Goal: Task Accomplishment & Management: Manage account settings

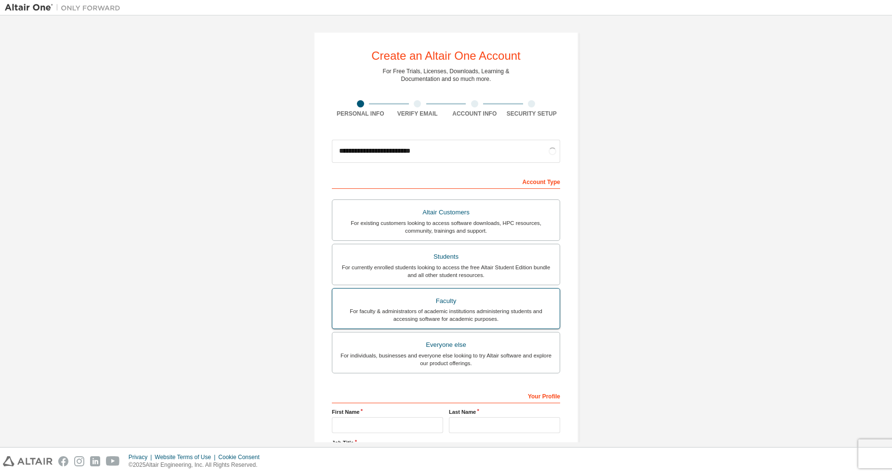
type input "**********"
click at [480, 310] on div "For faculty & administrators of academic institutions administering students an…" at bounding box center [446, 314] width 216 height 15
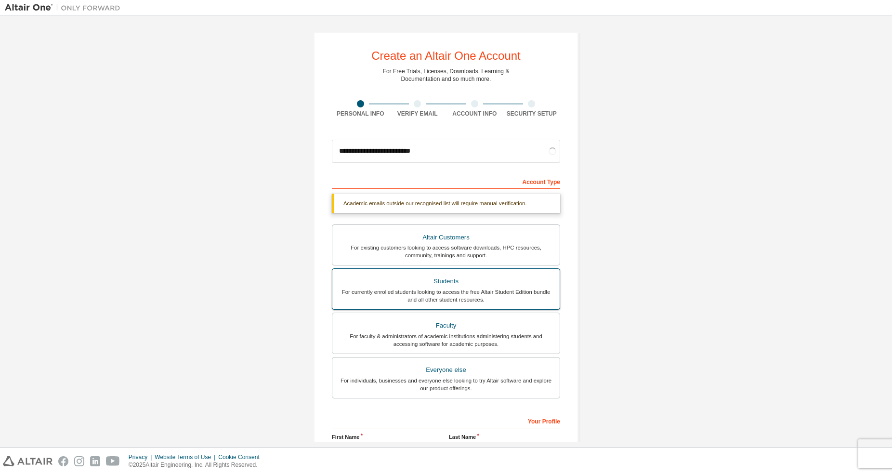
click at [475, 276] on div "Students" at bounding box center [446, 281] width 216 height 13
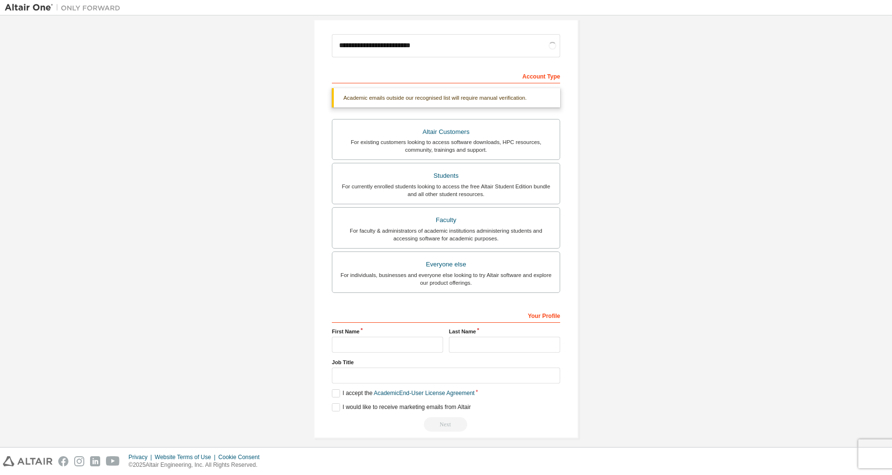
scroll to position [114, 0]
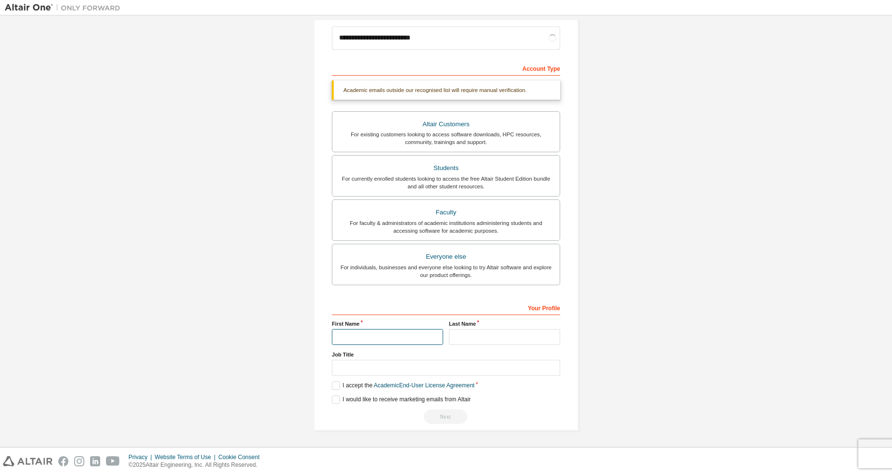
click at [423, 330] on input "text" at bounding box center [387, 337] width 111 height 16
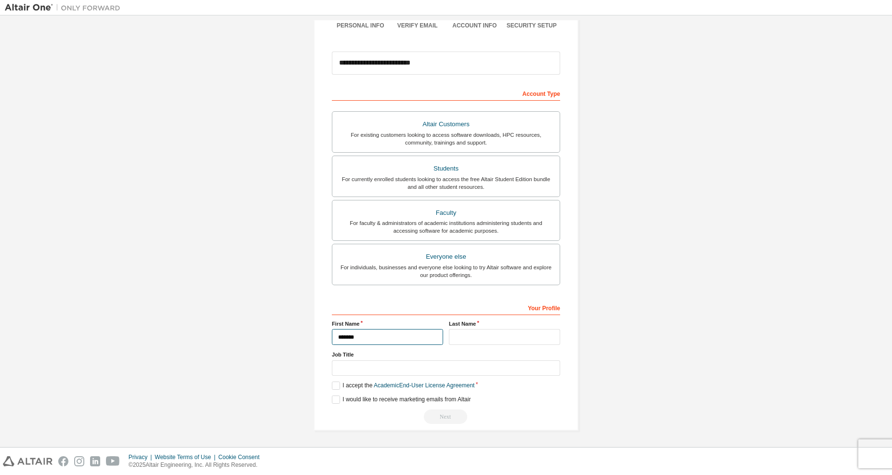
type input "*******"
type input "*********"
click at [397, 373] on input "text" at bounding box center [446, 368] width 228 height 16
type input "*******"
click at [342, 384] on label "I accept the Academic End-User License Agreement" at bounding box center [403, 386] width 143 height 8
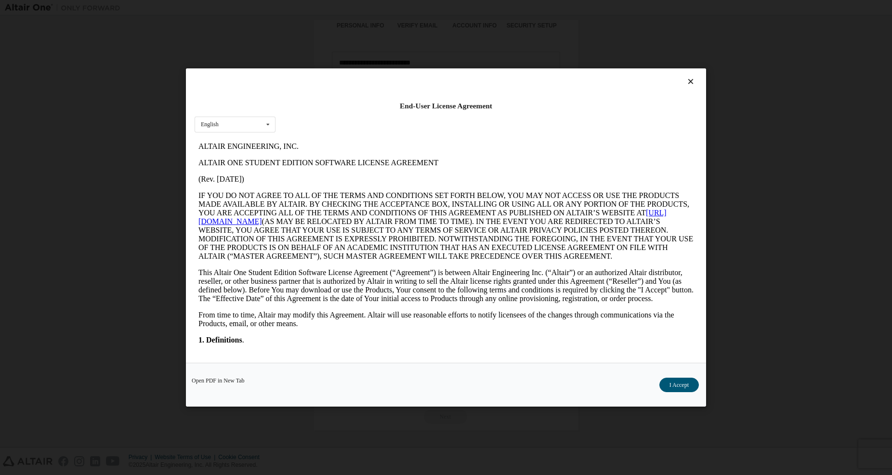
scroll to position [0, 0]
drag, startPoint x: 681, startPoint y: 382, endPoint x: 653, endPoint y: 388, distance: 28.6
click at [681, 382] on button "I Accept" at bounding box center [680, 385] width 40 height 14
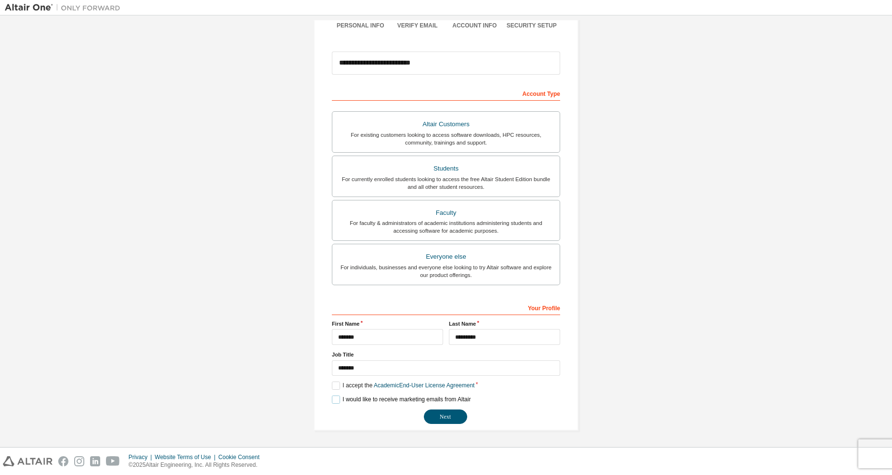
click at [338, 398] on label "I would like to receive marketing emails from Altair" at bounding box center [401, 400] width 139 height 8
click at [447, 414] on button "Next" at bounding box center [445, 417] width 43 height 14
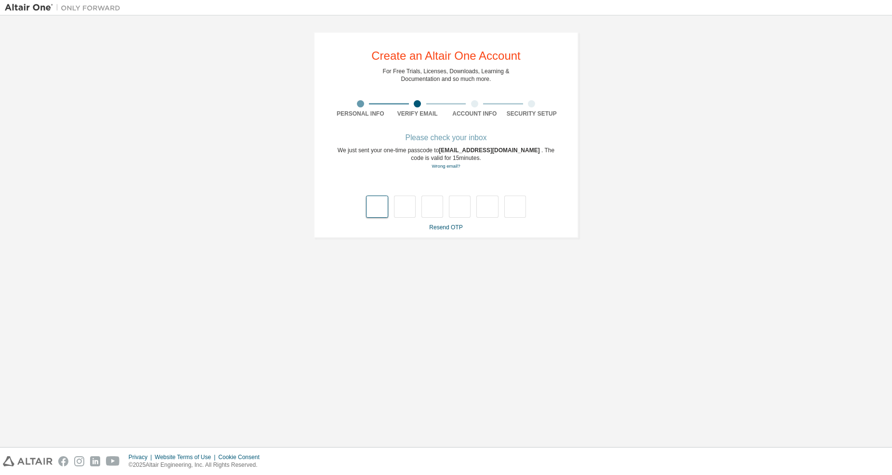
type input "*"
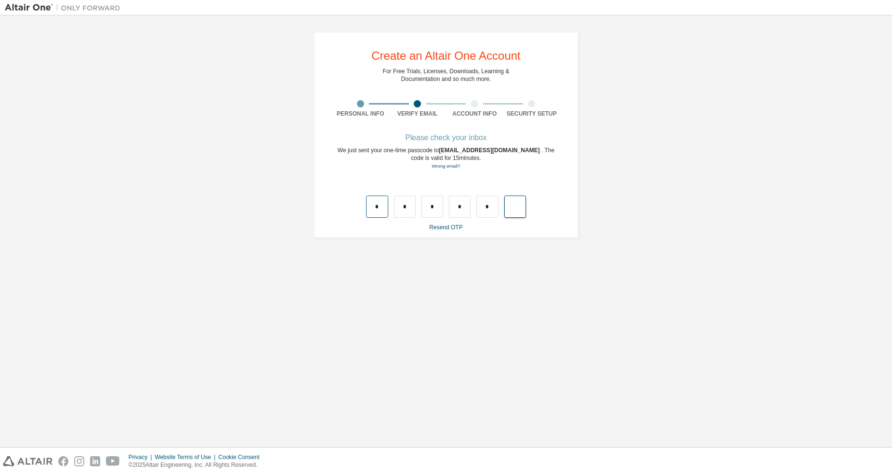
type input "*"
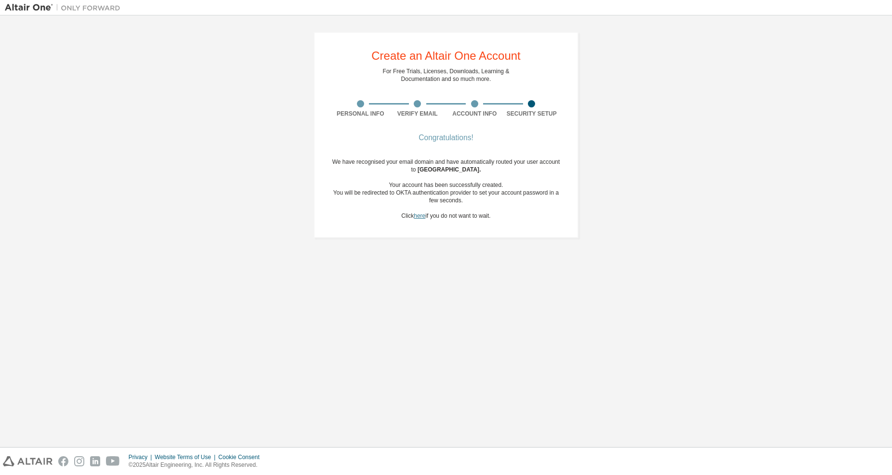
click at [420, 218] on link "here" at bounding box center [420, 216] width 12 height 7
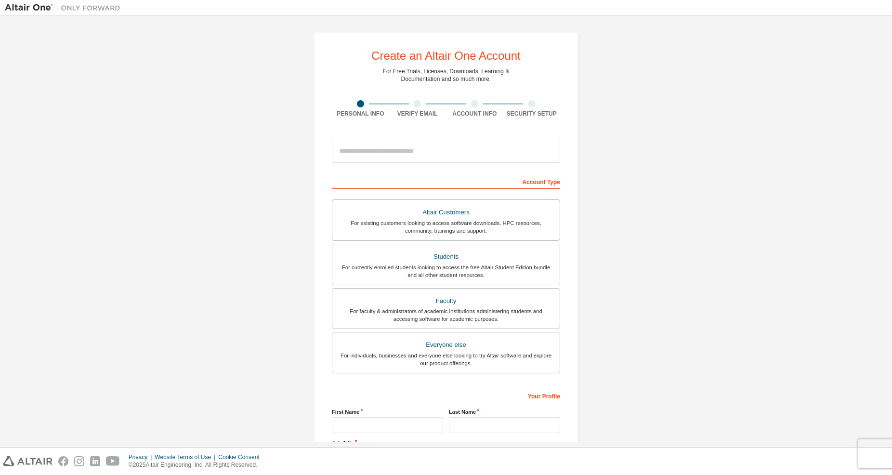
click at [389, 62] on div "Create an Altair One Account" at bounding box center [446, 56] width 149 height 12
click at [376, 162] on div at bounding box center [446, 151] width 228 height 33
click at [379, 160] on input "email" at bounding box center [446, 151] width 228 height 23
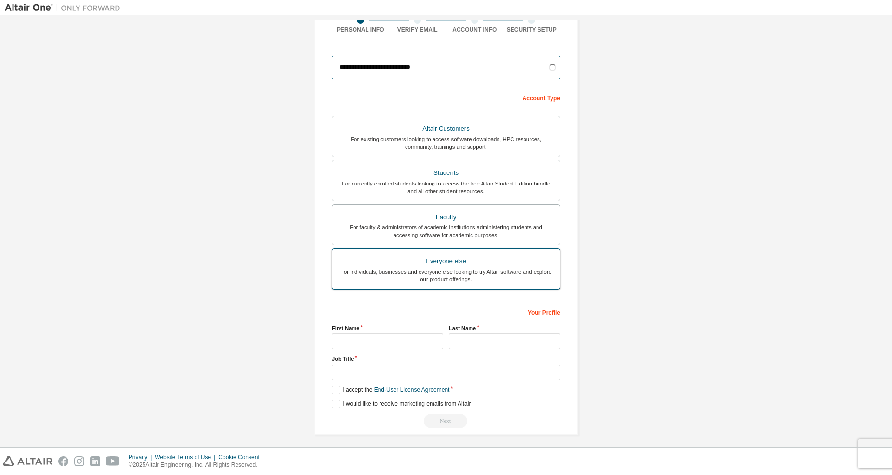
scroll to position [89, 0]
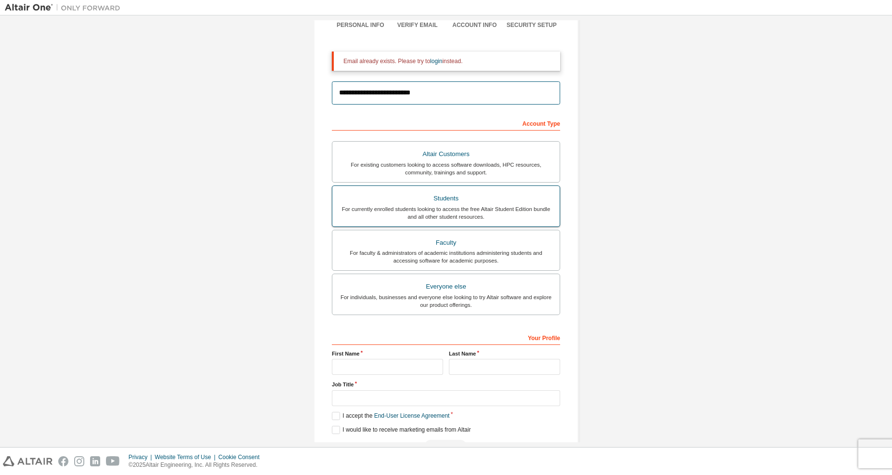
type input "**********"
click at [467, 215] on div "For currently enrolled students looking to access the free Altair Student Editi…" at bounding box center [446, 212] width 216 height 15
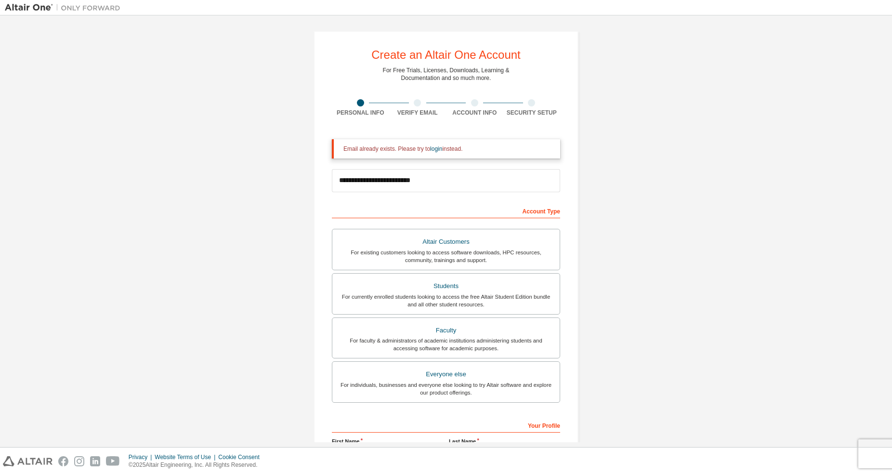
scroll to position [0, 0]
click at [435, 153] on link "login" at bounding box center [436, 150] width 12 height 7
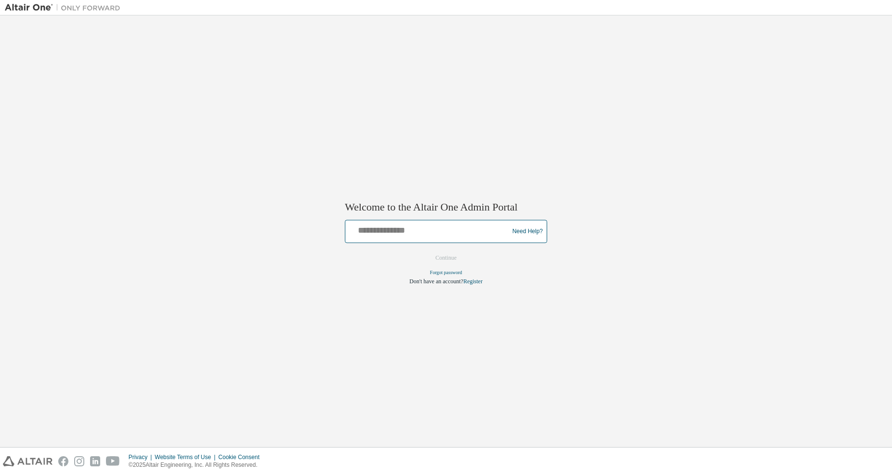
click at [427, 237] on input "text" at bounding box center [428, 230] width 159 height 14
type input "**********"
click at [441, 263] on button "Continue" at bounding box center [446, 258] width 41 height 14
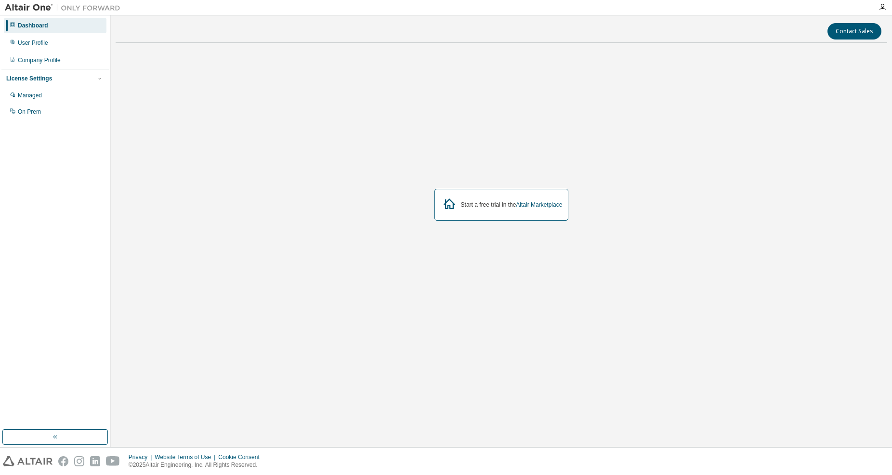
click at [491, 213] on div "Start a free trial in the Altair Marketplace" at bounding box center [502, 205] width 134 height 32
click at [34, 8] on img at bounding box center [65, 8] width 120 height 10
click at [64, 39] on div "User Profile" at bounding box center [55, 42] width 103 height 15
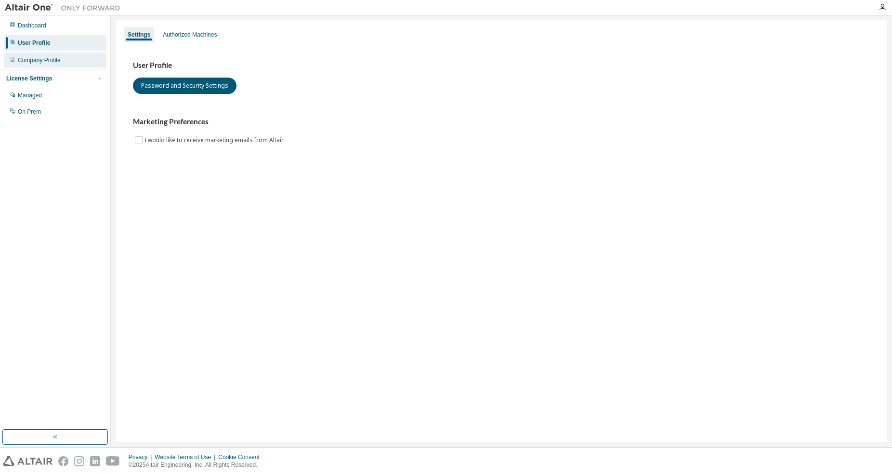
click at [62, 58] on div "Company Profile" at bounding box center [55, 60] width 103 height 15
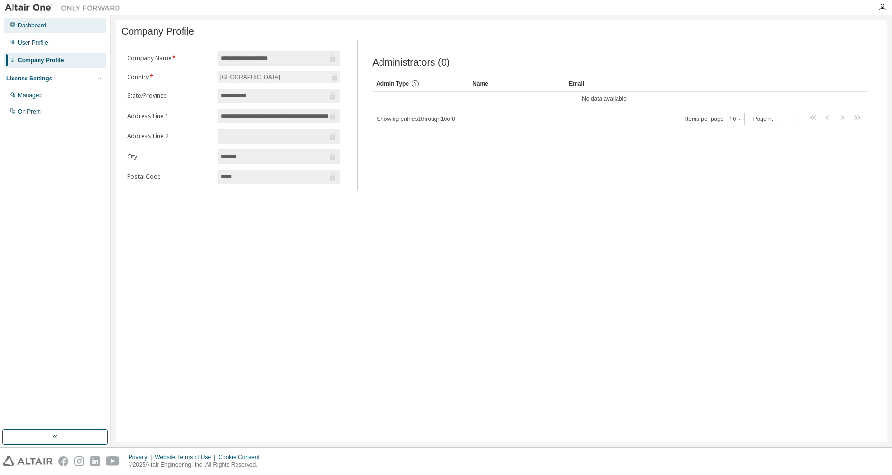
click at [54, 29] on div "Dashboard" at bounding box center [55, 25] width 103 height 15
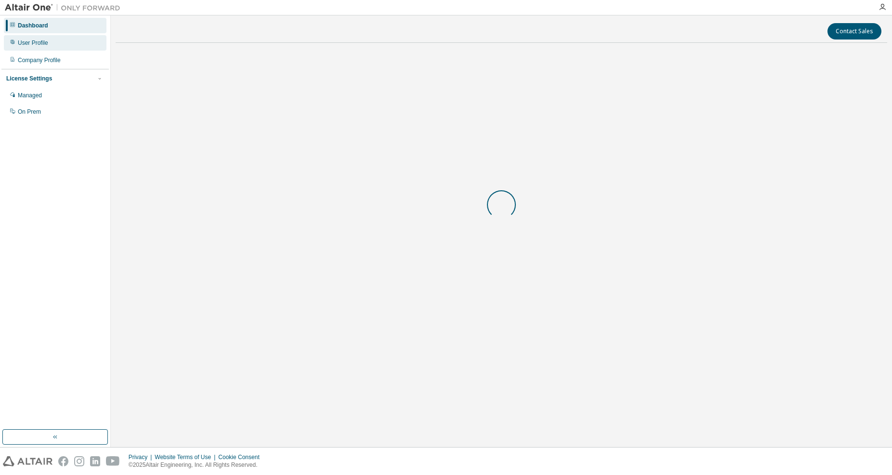
click at [54, 44] on div "User Profile" at bounding box center [55, 42] width 103 height 15
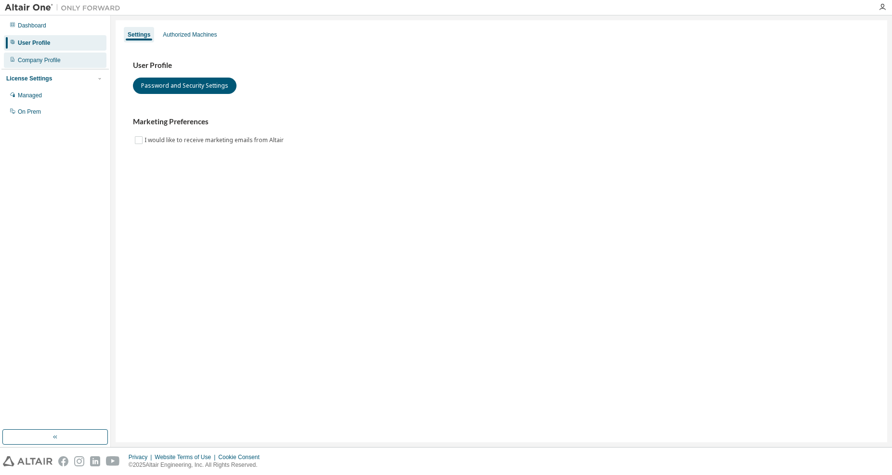
click at [53, 60] on div "Company Profile" at bounding box center [39, 60] width 43 height 8
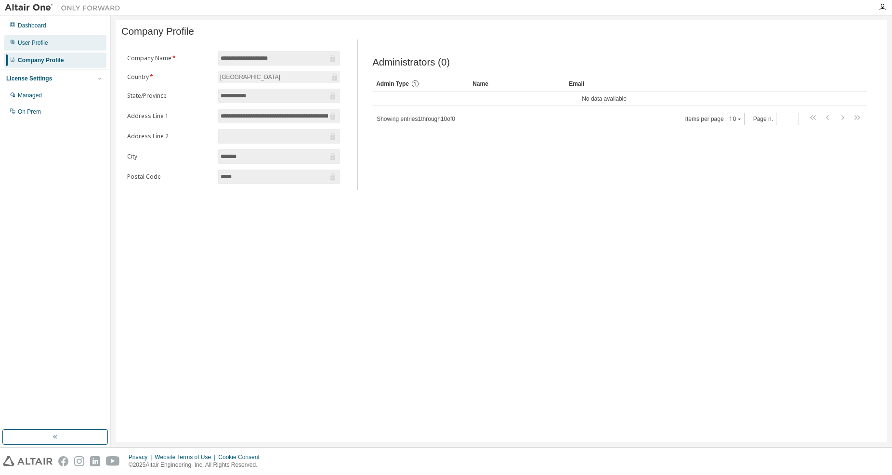
click at [52, 36] on div "User Profile" at bounding box center [55, 42] width 103 height 15
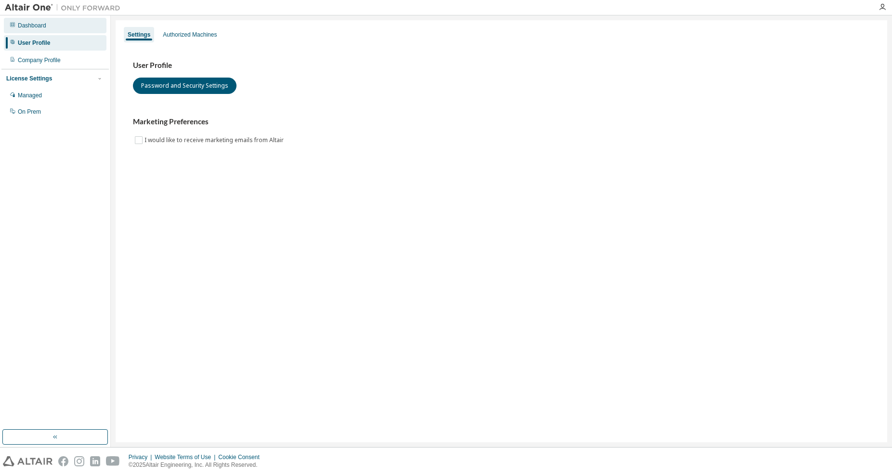
click at [52, 27] on div "Dashboard" at bounding box center [55, 25] width 103 height 15
